Goal: Task Accomplishment & Management: Use online tool/utility

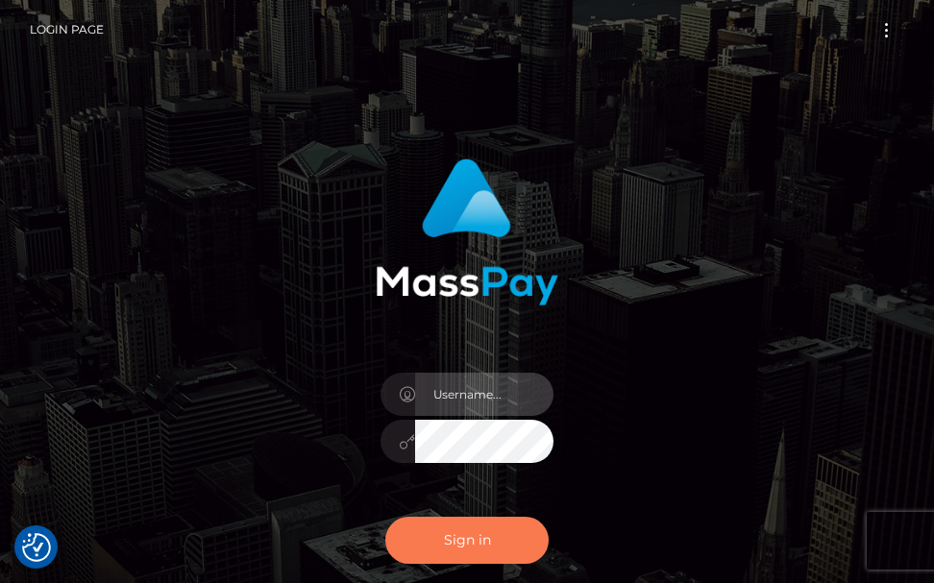
type input "terry.cope2"
click at [442, 542] on button "Sign in" at bounding box center [466, 540] width 163 height 47
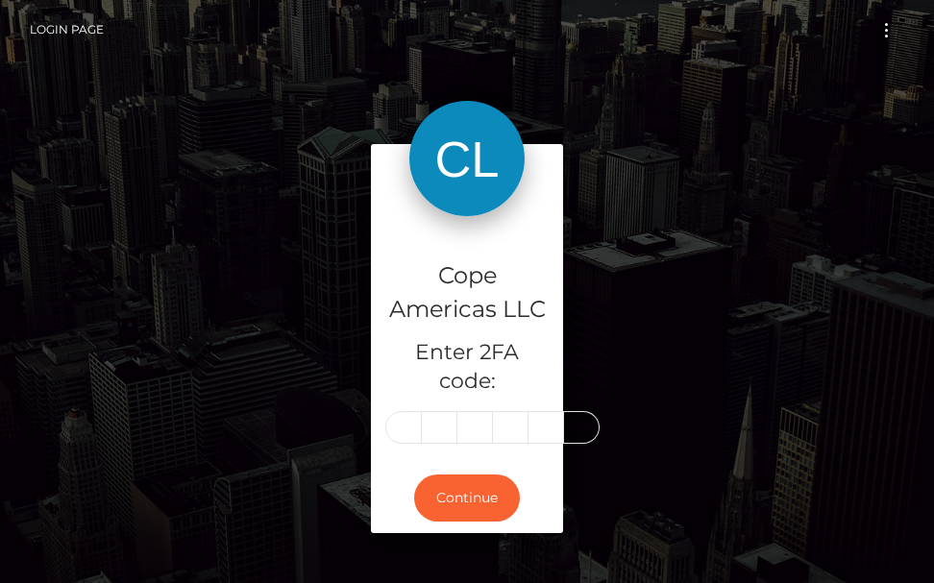
type input "2"
type input "8"
type input "2"
type input "5"
type input "7"
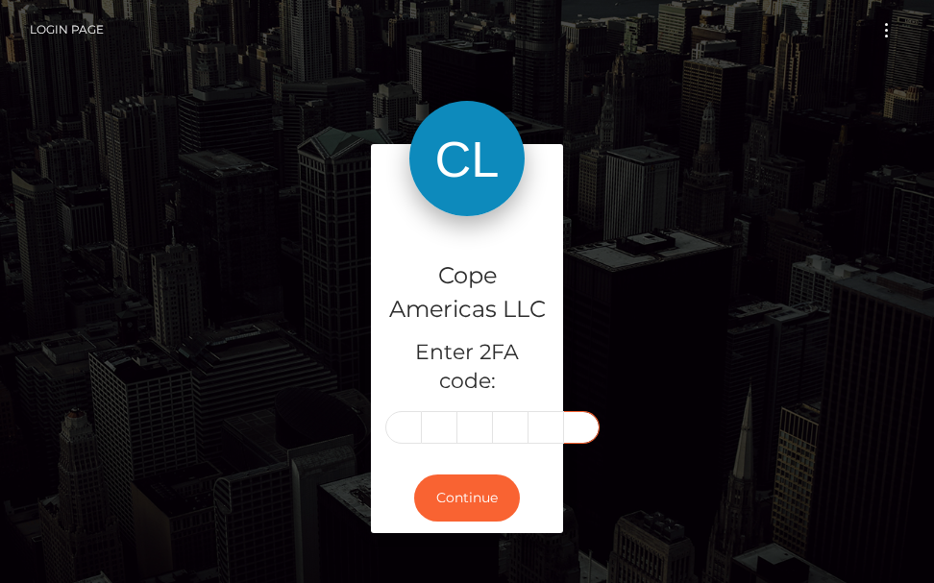
type input "9"
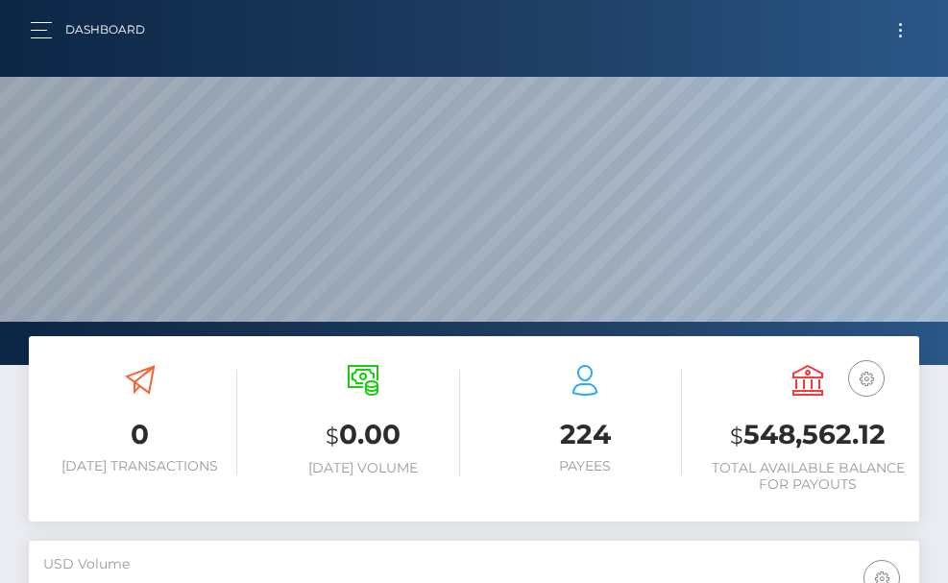
scroll to position [341, 430]
click at [45, 37] on span "button" at bounding box center [41, 37] width 21 height 1
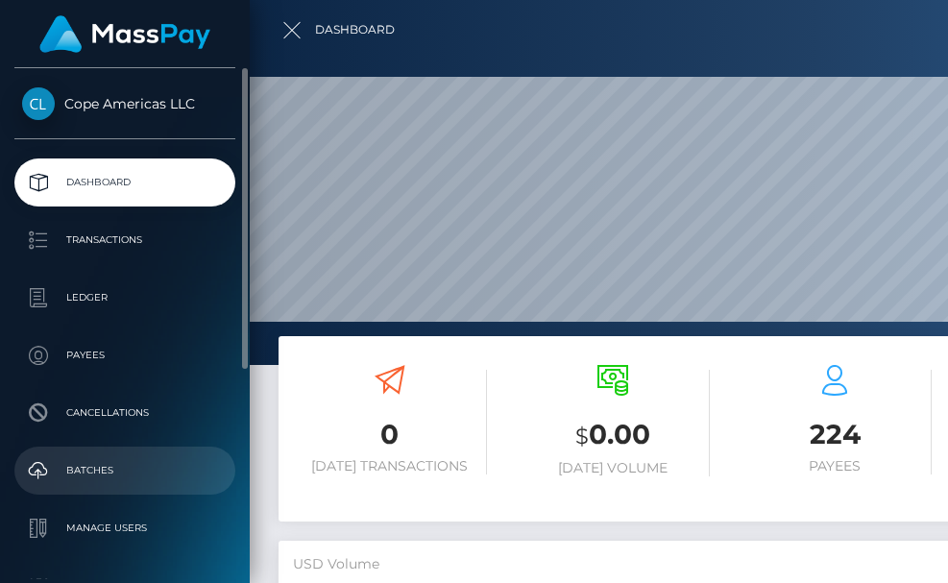
click at [103, 461] on p "Batches" at bounding box center [125, 470] width 206 height 29
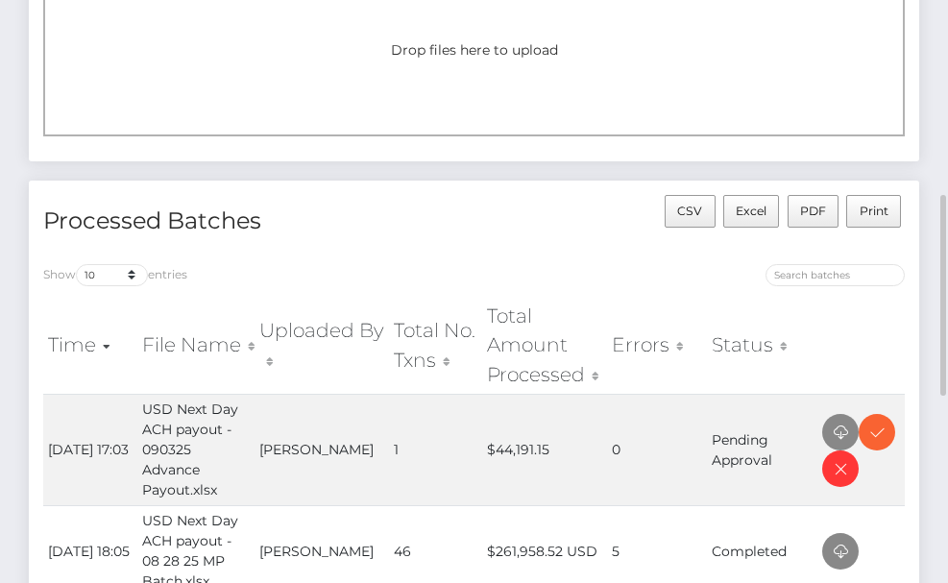
scroll to position [288, 0]
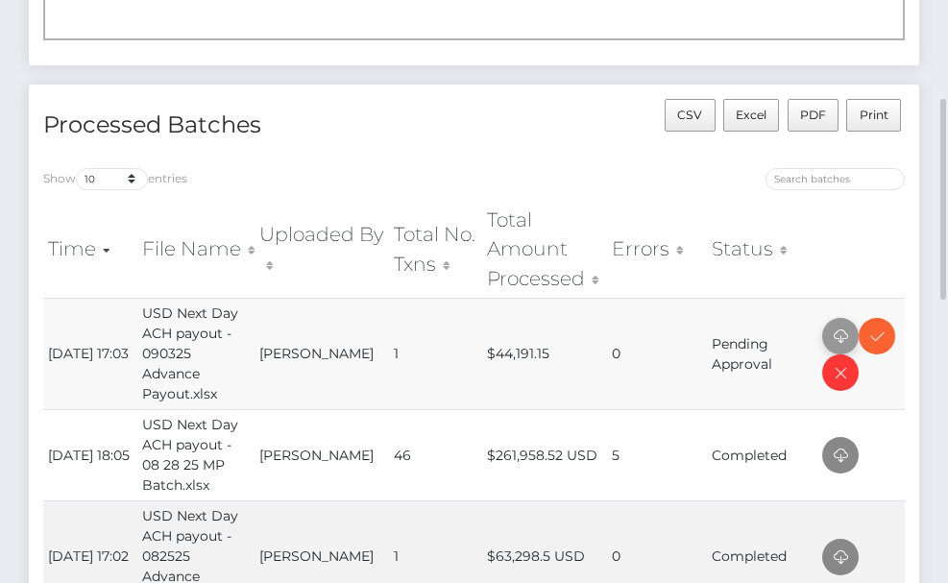
click at [842, 333] on icon at bounding box center [840, 337] width 23 height 24
click at [873, 346] on icon at bounding box center [876, 337] width 23 height 24
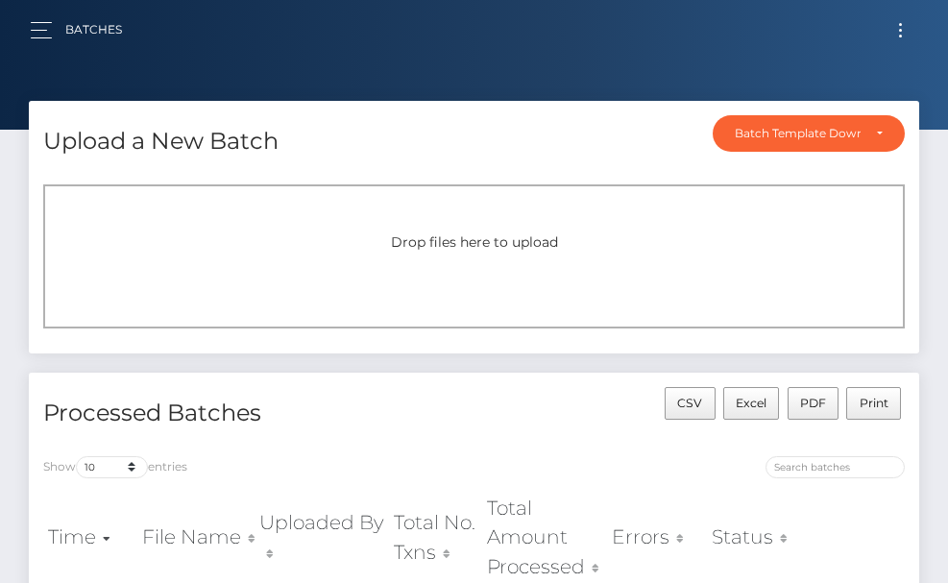
scroll to position [192, 0]
